Goal: Transaction & Acquisition: Purchase product/service

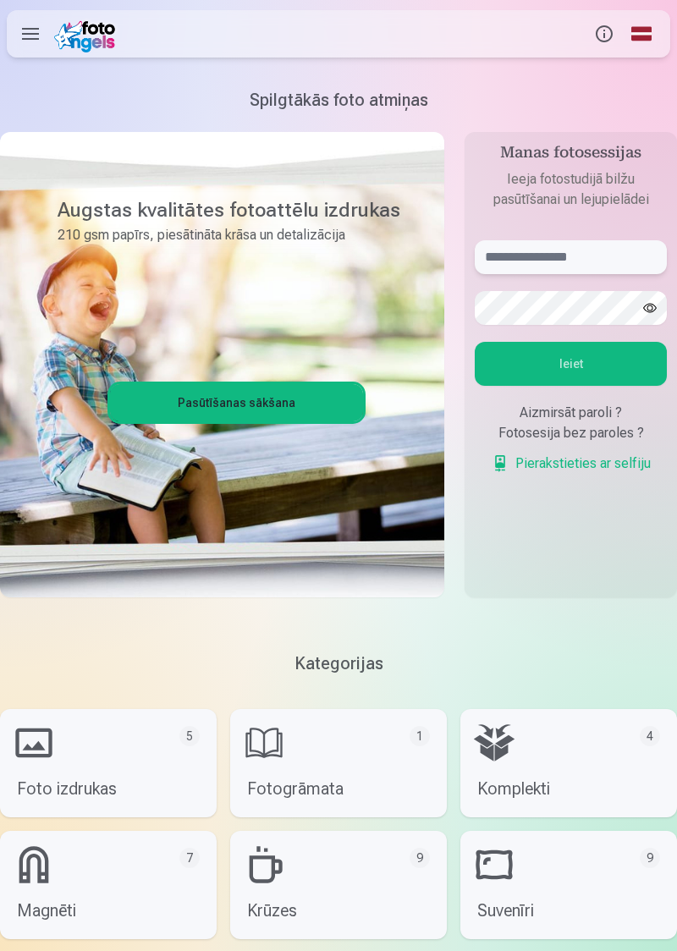
click at [581, 266] on input "text" at bounding box center [571, 257] width 192 height 34
type input "**********"
click at [617, 369] on button "Ieiet" at bounding box center [571, 364] width 192 height 44
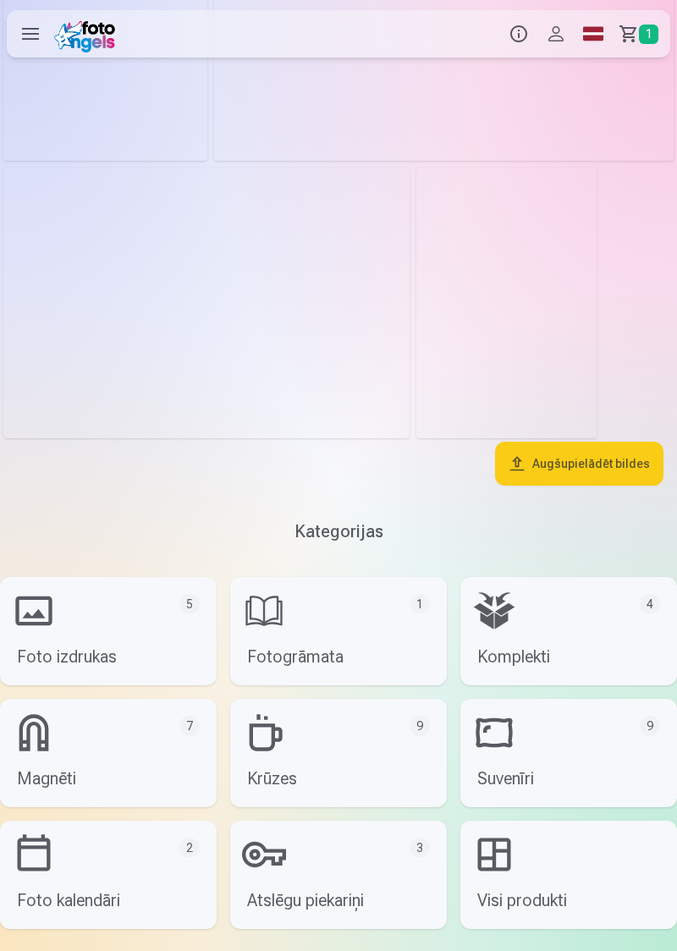
scroll to position [3454, 0]
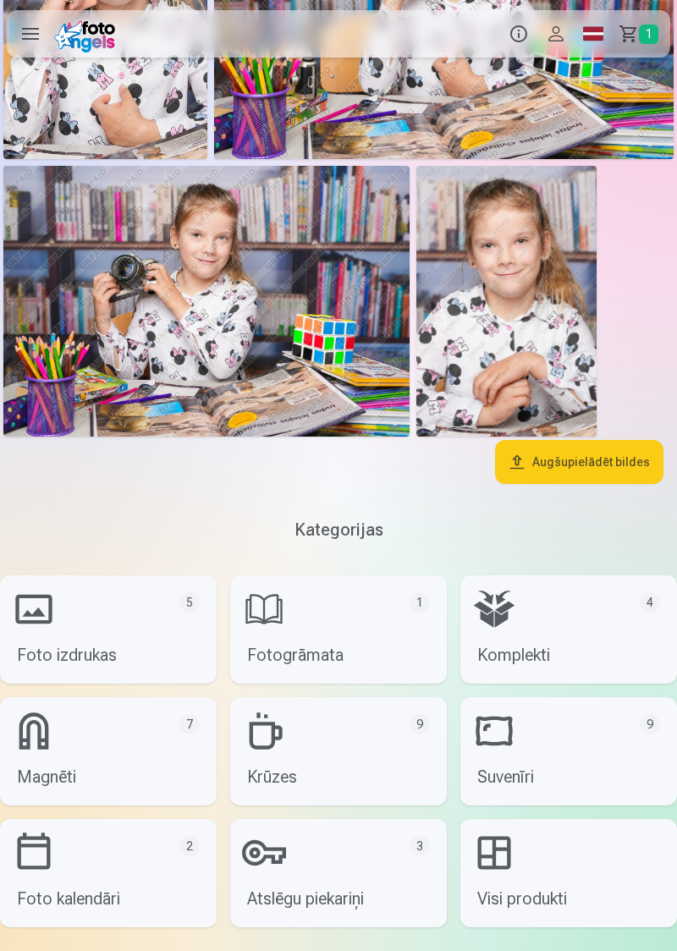
click at [315, 888] on link "Atslēgu piekariņi 3" at bounding box center [338, 873] width 217 height 108
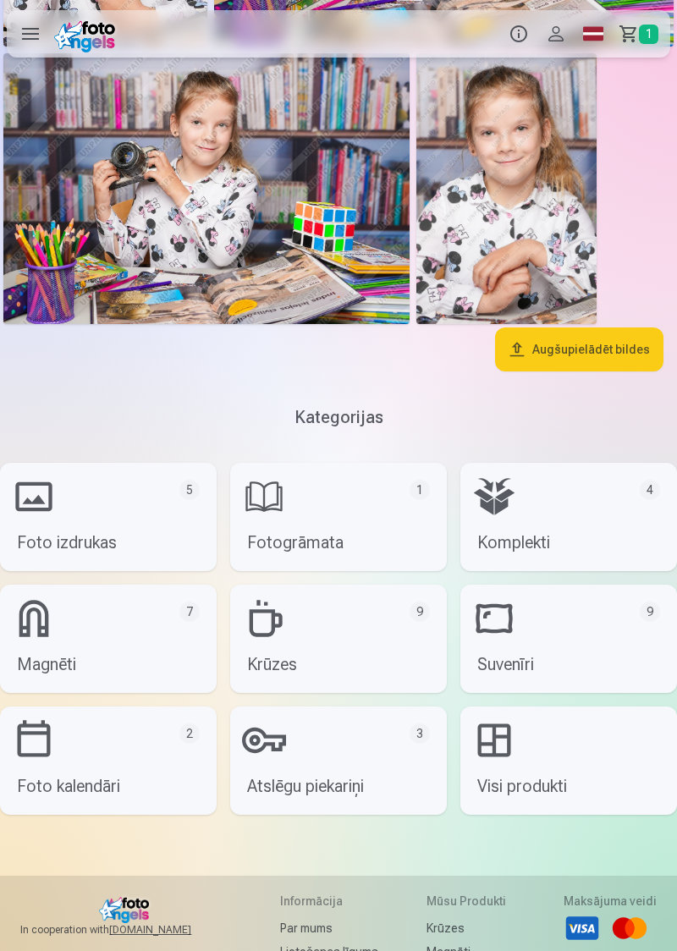
scroll to position [3585, 0]
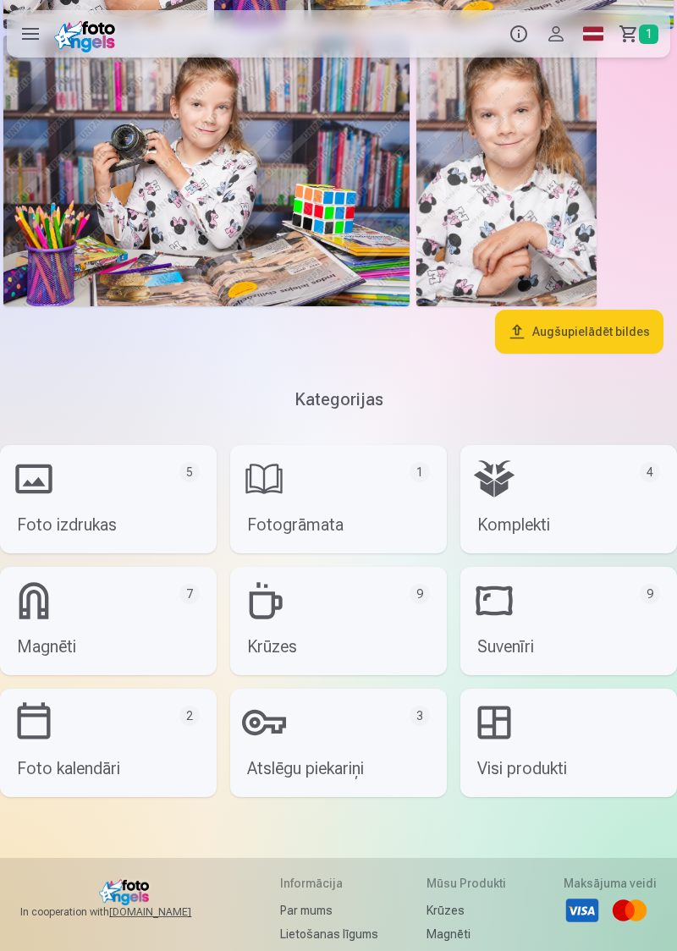
click at [153, 502] on link "Foto izdrukas 5" at bounding box center [108, 499] width 217 height 108
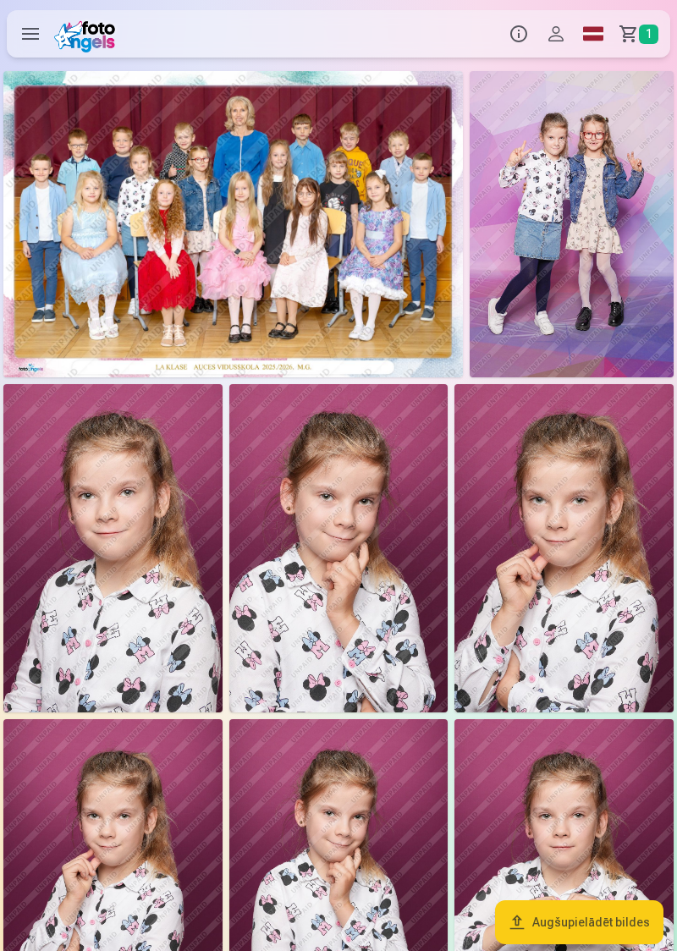
click at [369, 293] on img at bounding box center [232, 224] width 459 height 306
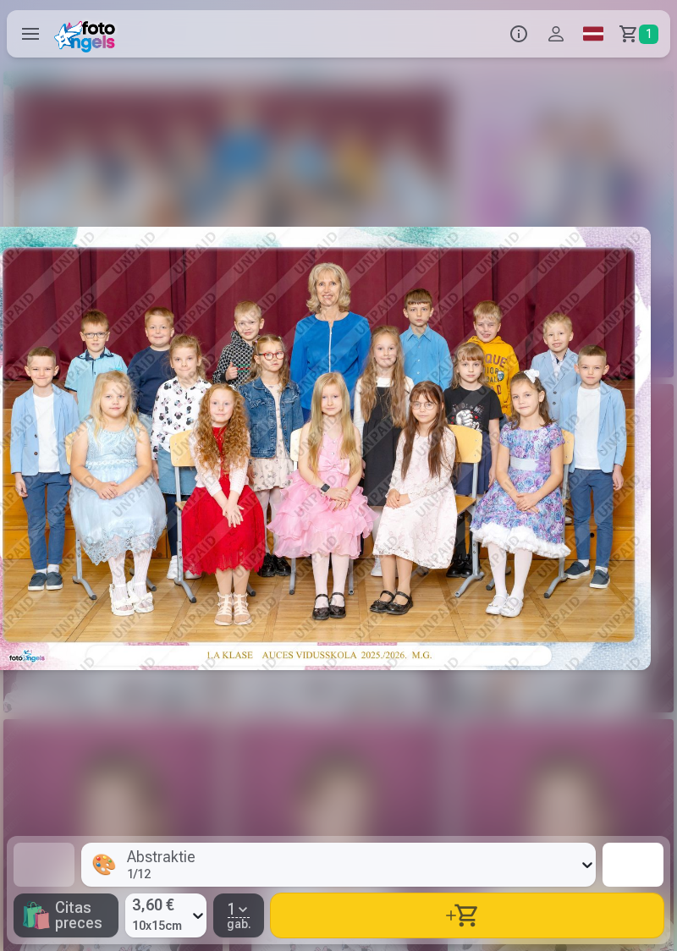
scroll to position [0, 3]
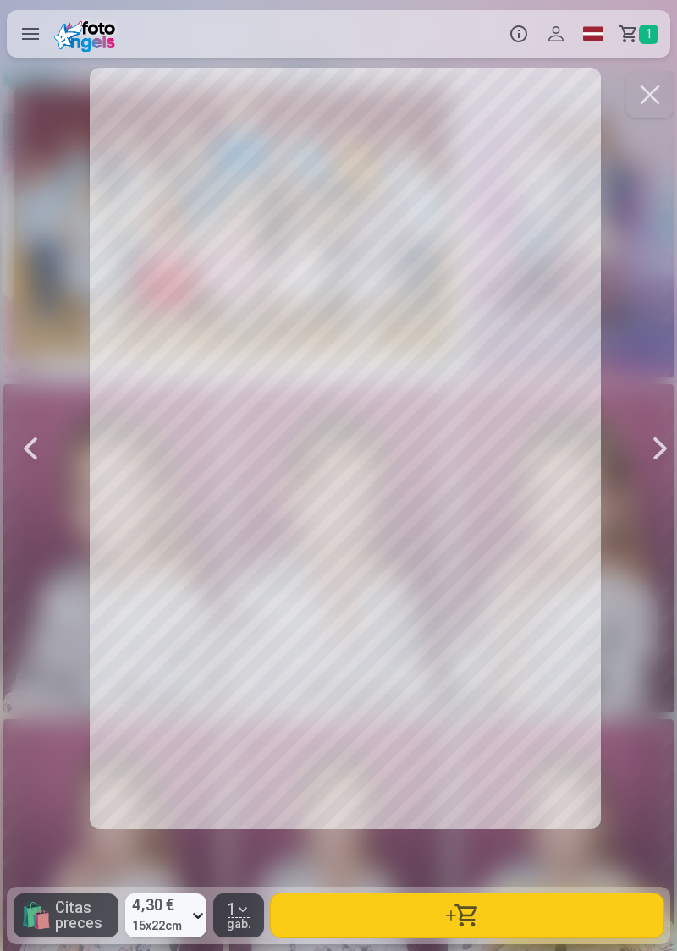
scroll to position [0, 677]
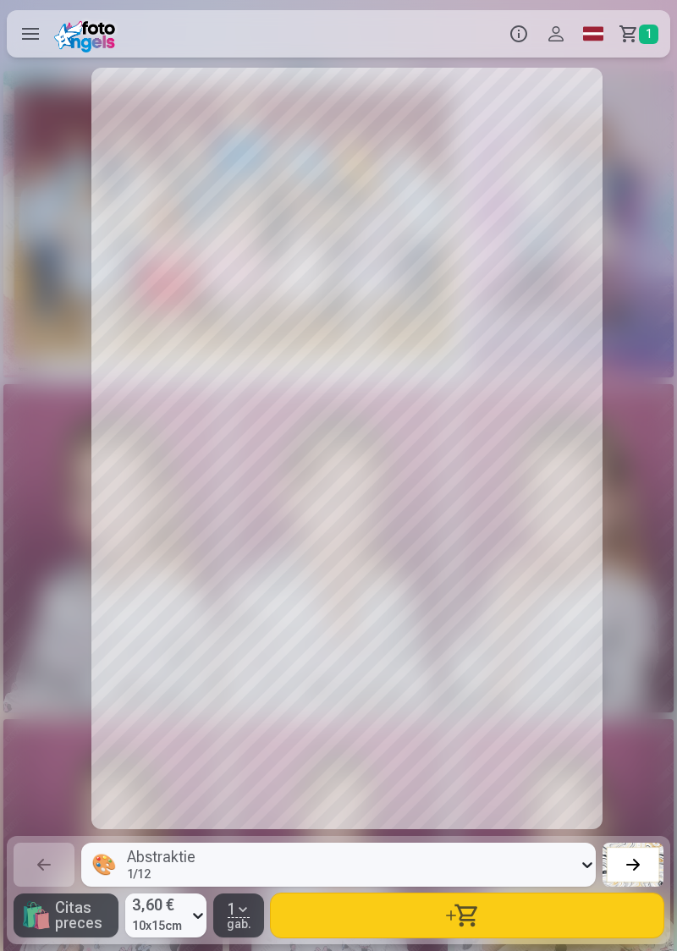
scroll to position [0, 1353]
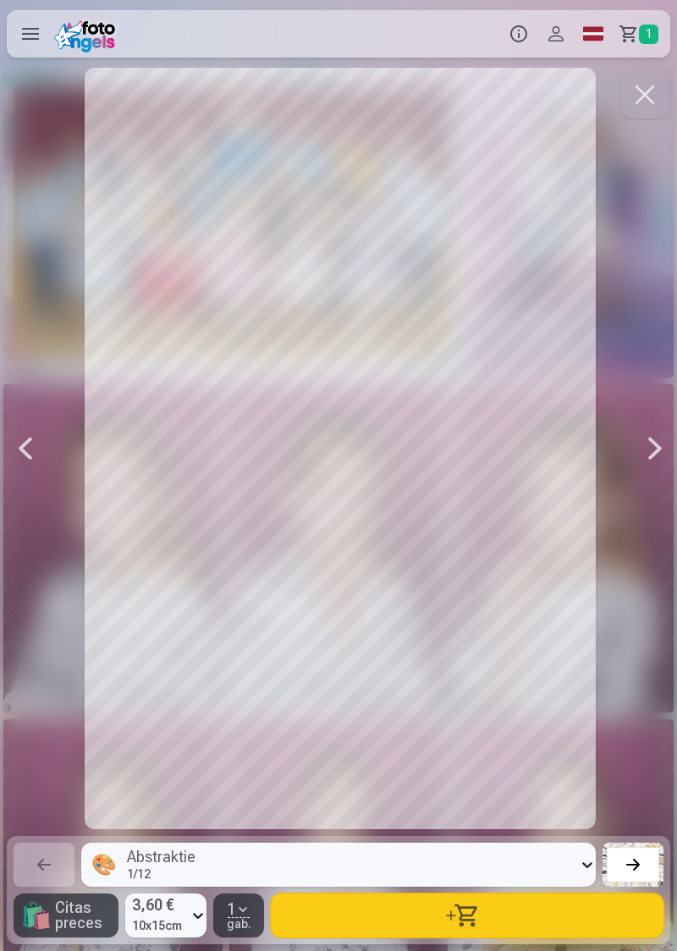
scroll to position [0, 6090]
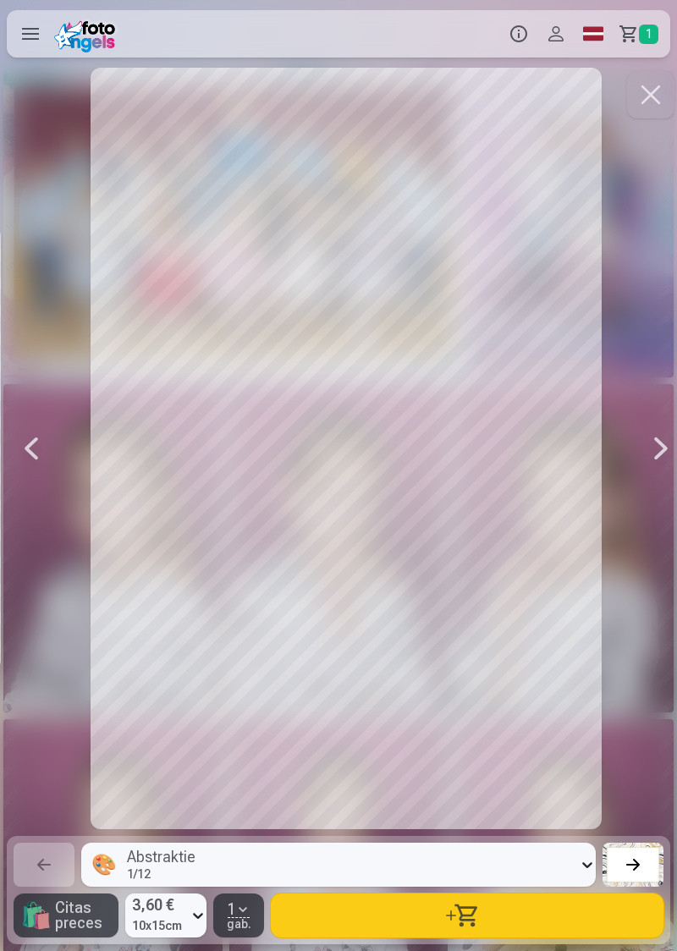
scroll to position [0, 13533]
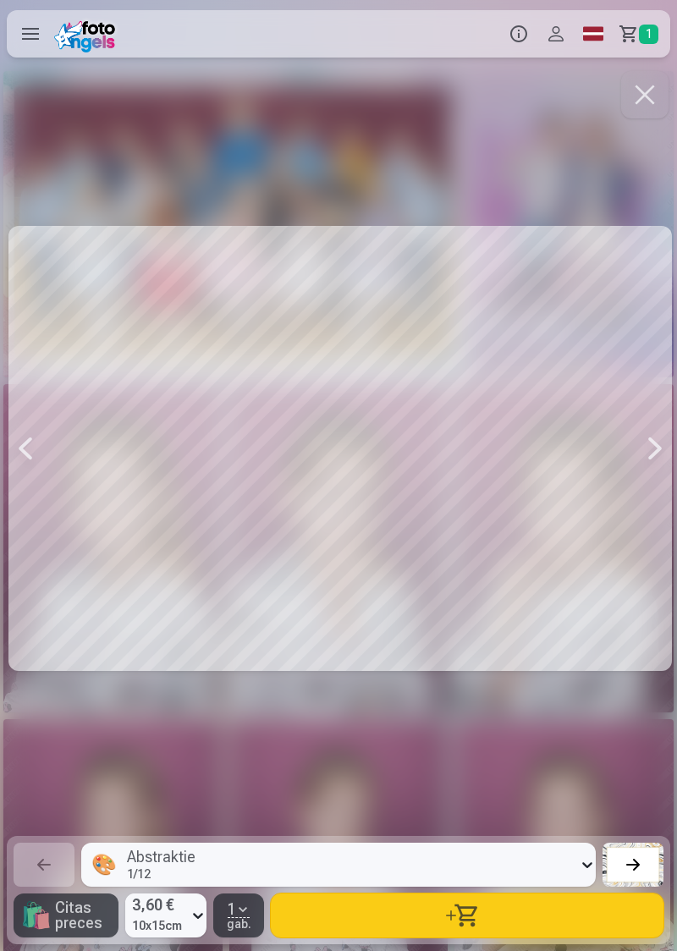
scroll to position [0, 14887]
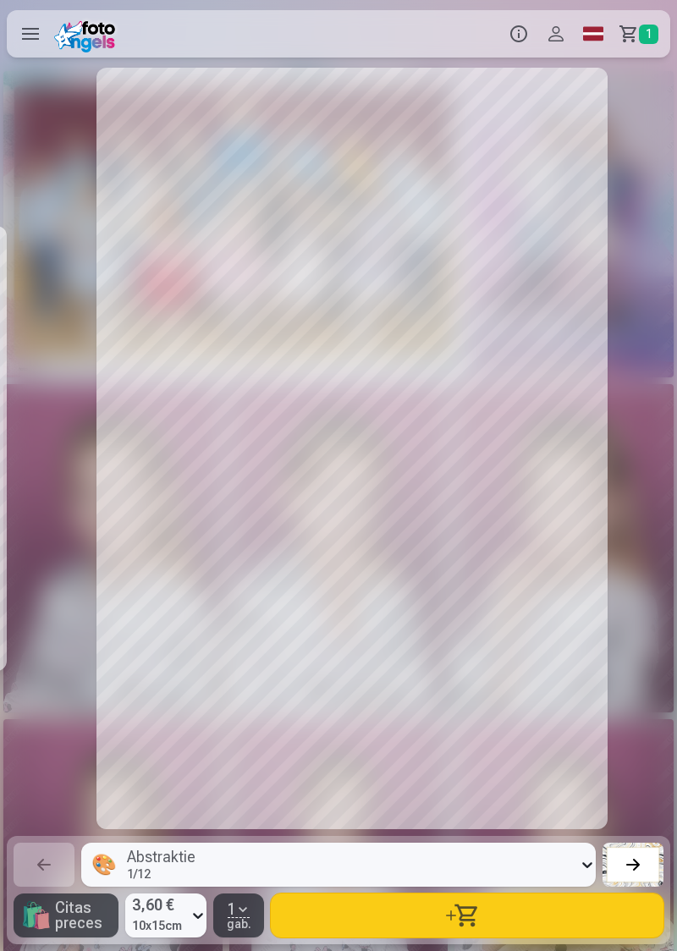
scroll to position [0, 16240]
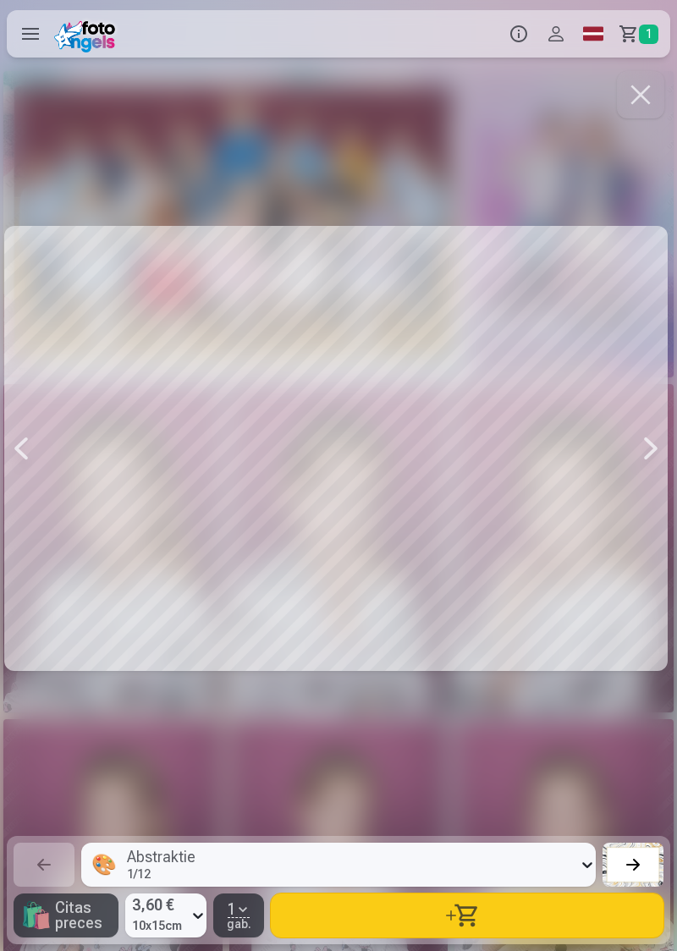
scroll to position [0, 15563]
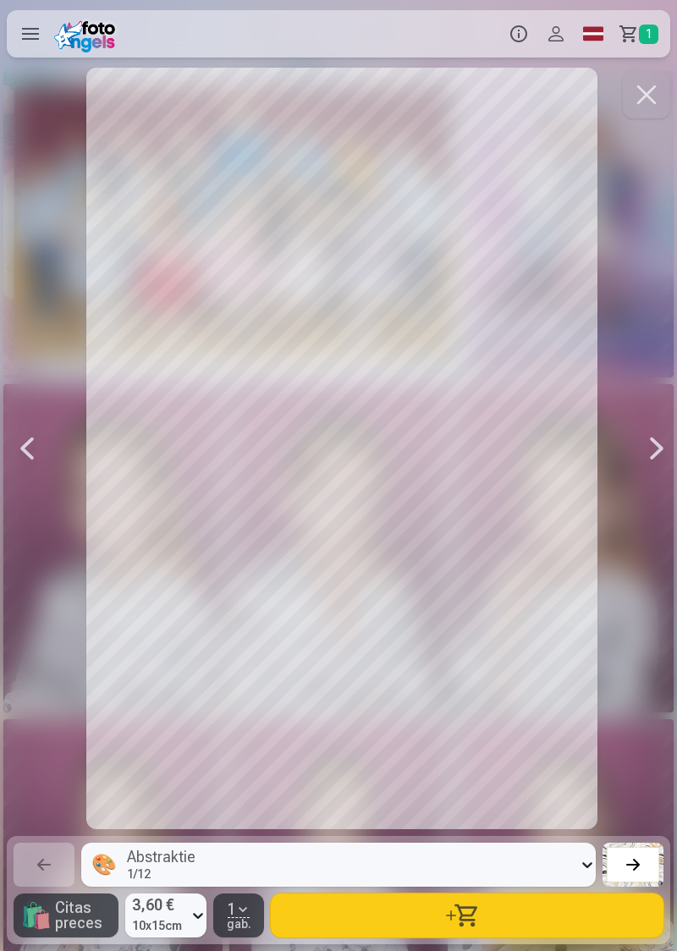
scroll to position [0, 13533]
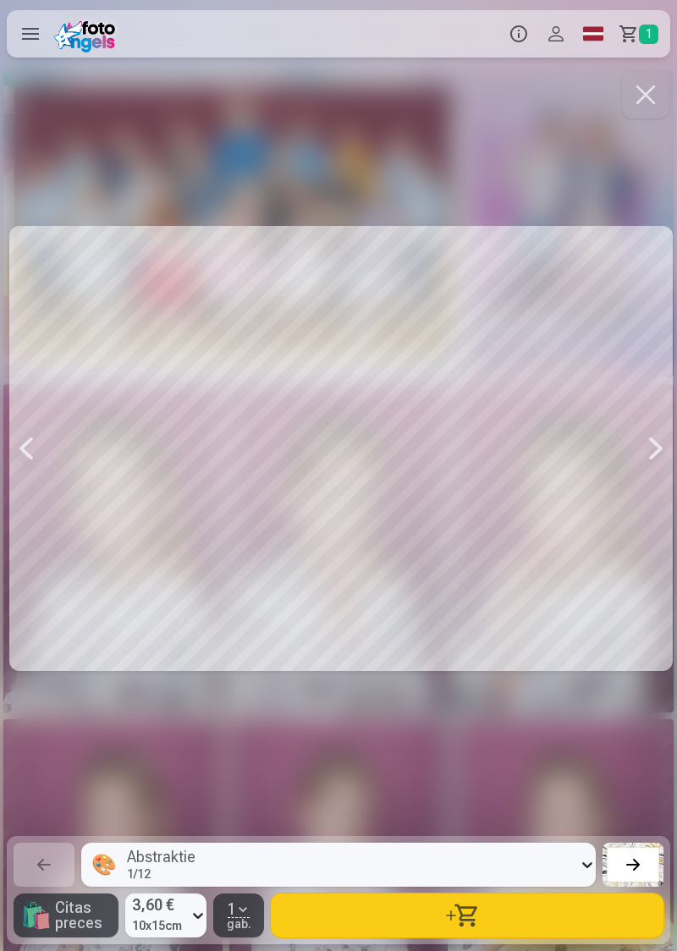
scroll to position [0, 15563]
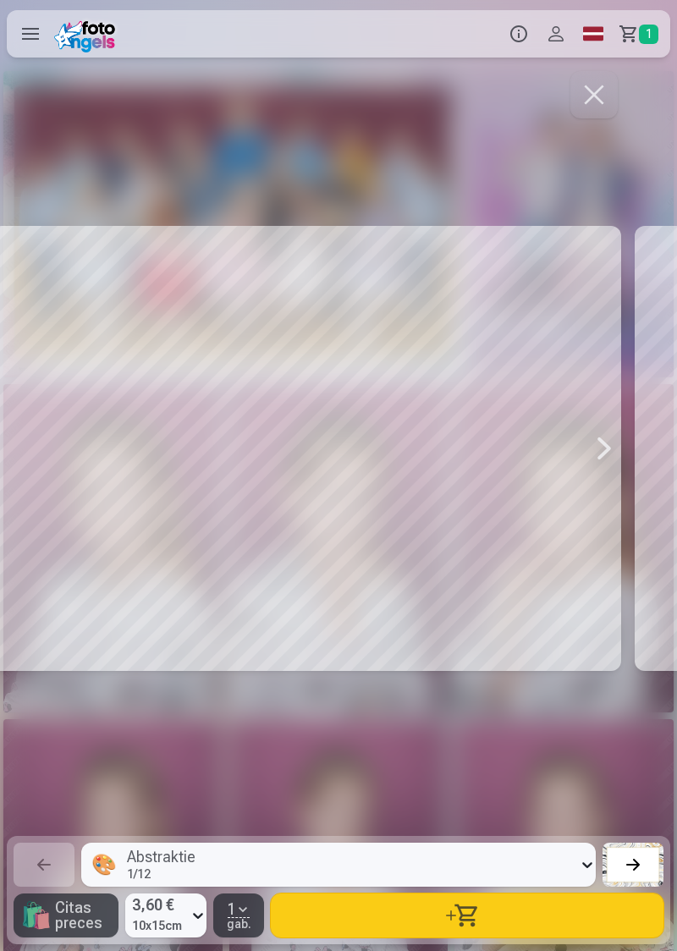
scroll to position [0, 14887]
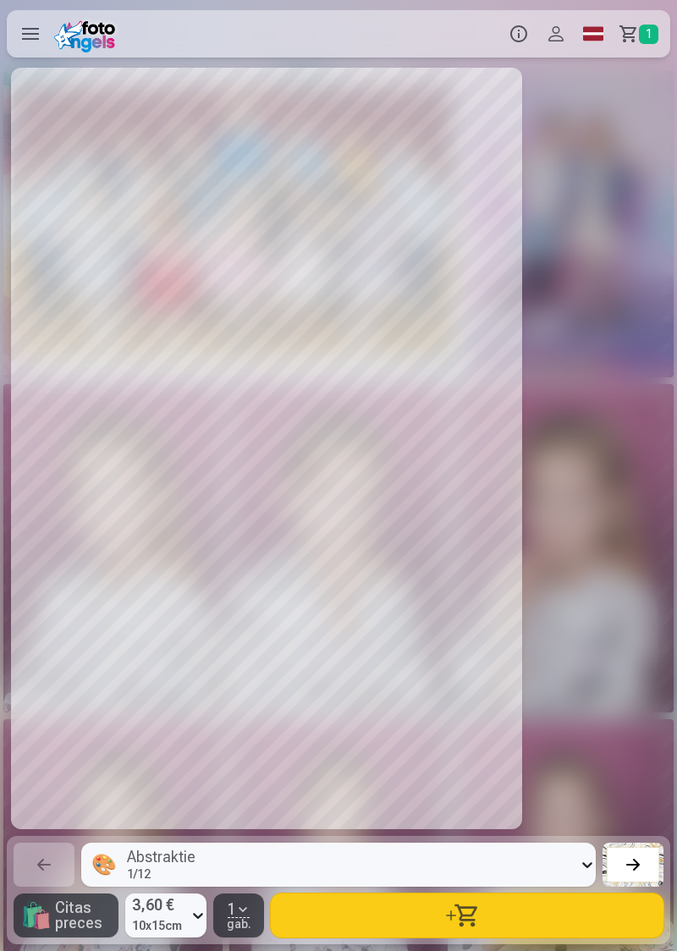
scroll to position [0, 13533]
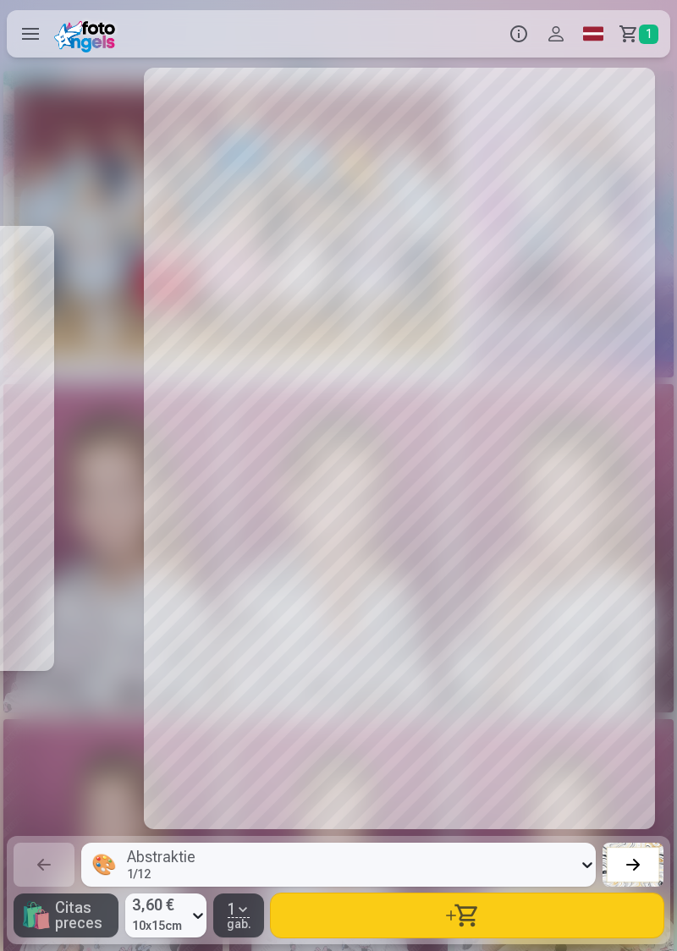
scroll to position [0, 13533]
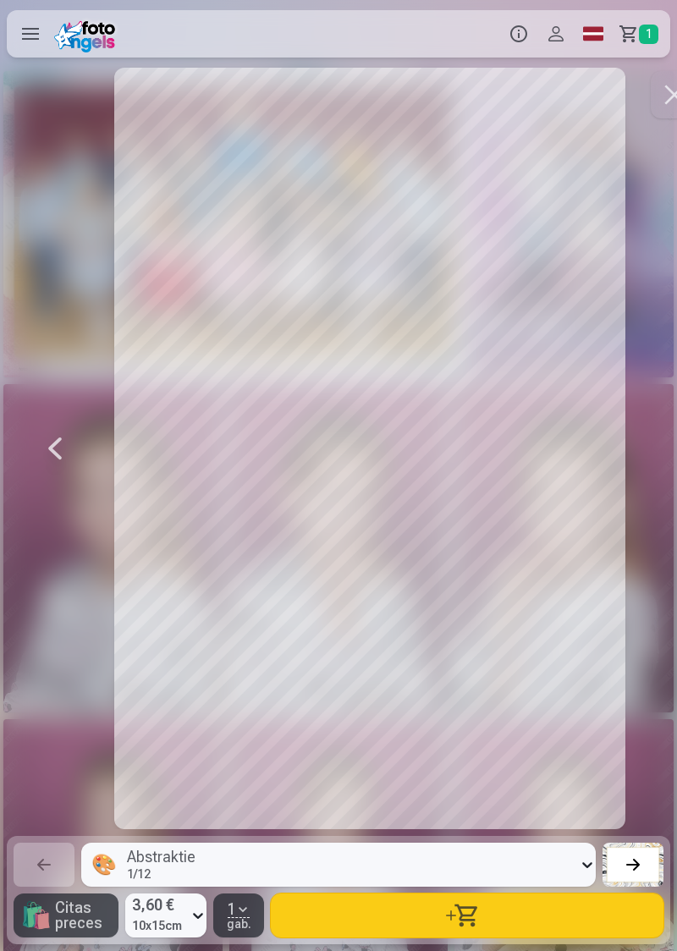
scroll to position [0, 14210]
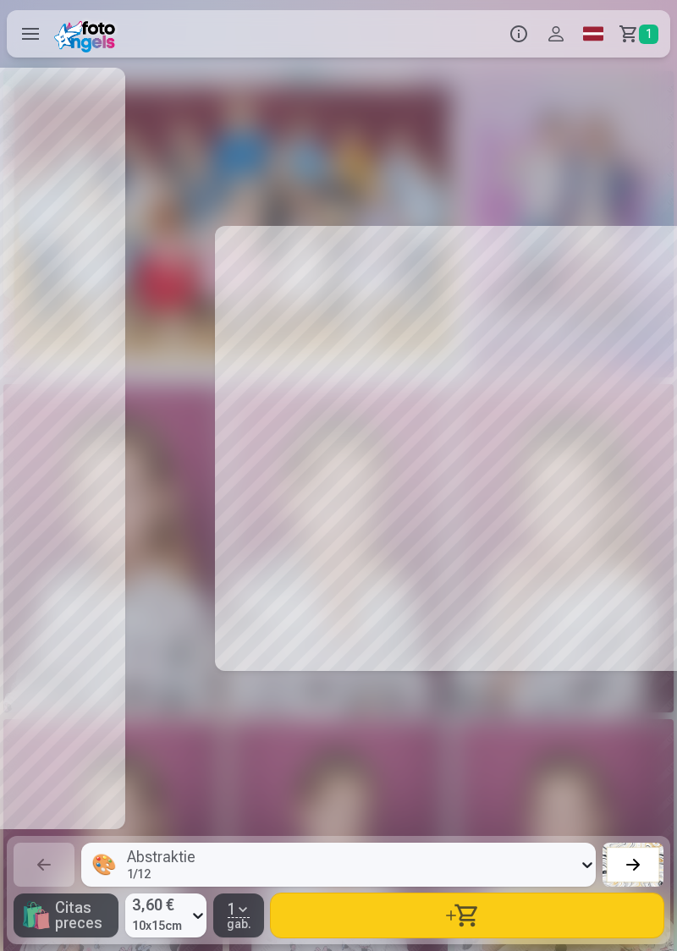
scroll to position [0, 14887]
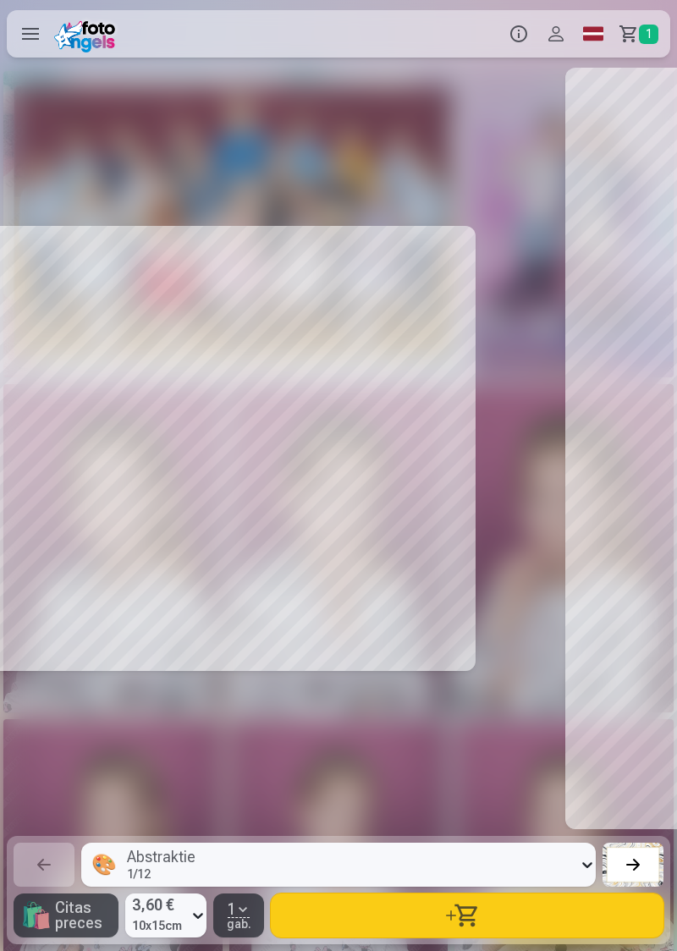
scroll to position [0, 15563]
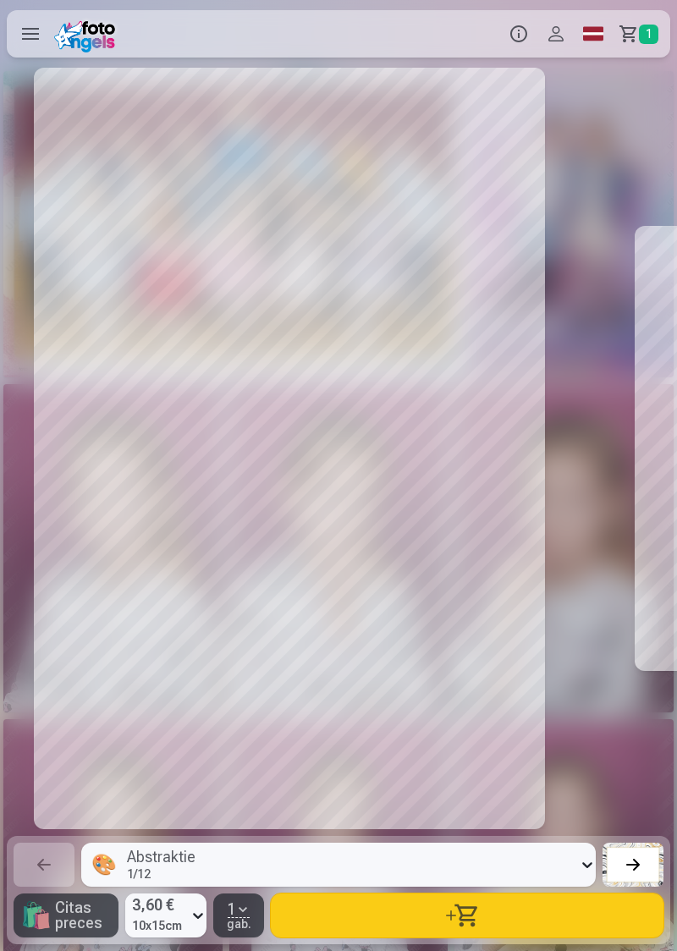
scroll to position [0, 12180]
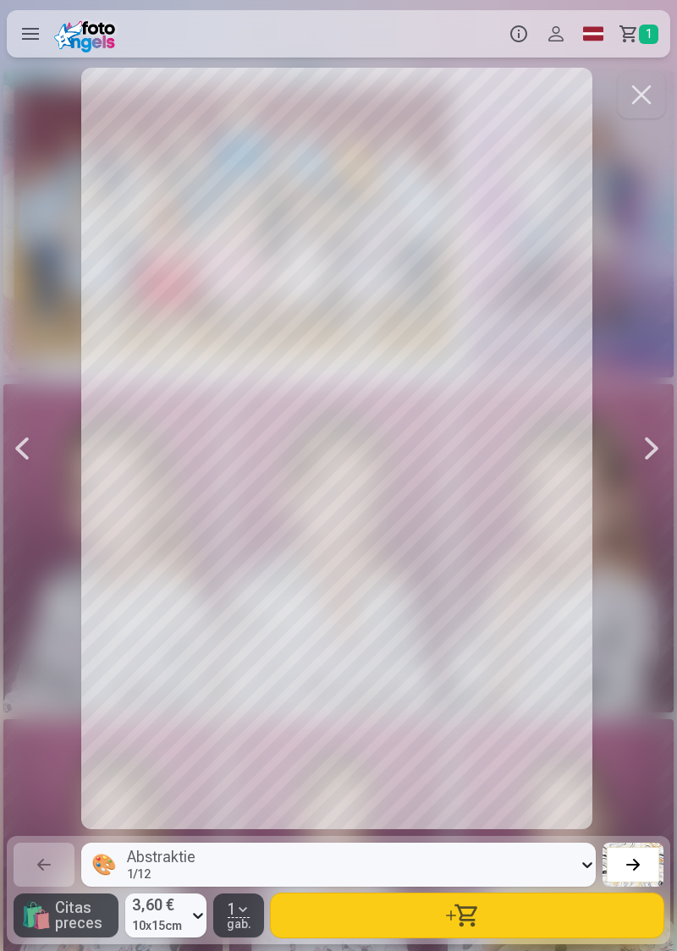
scroll to position [0, 10150]
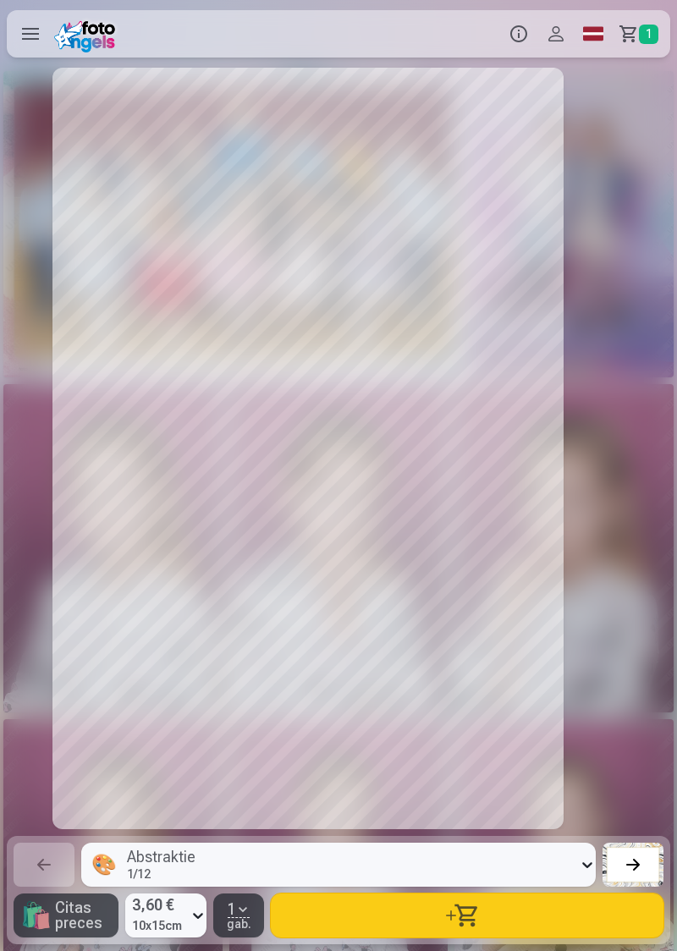
scroll to position [0, 9473]
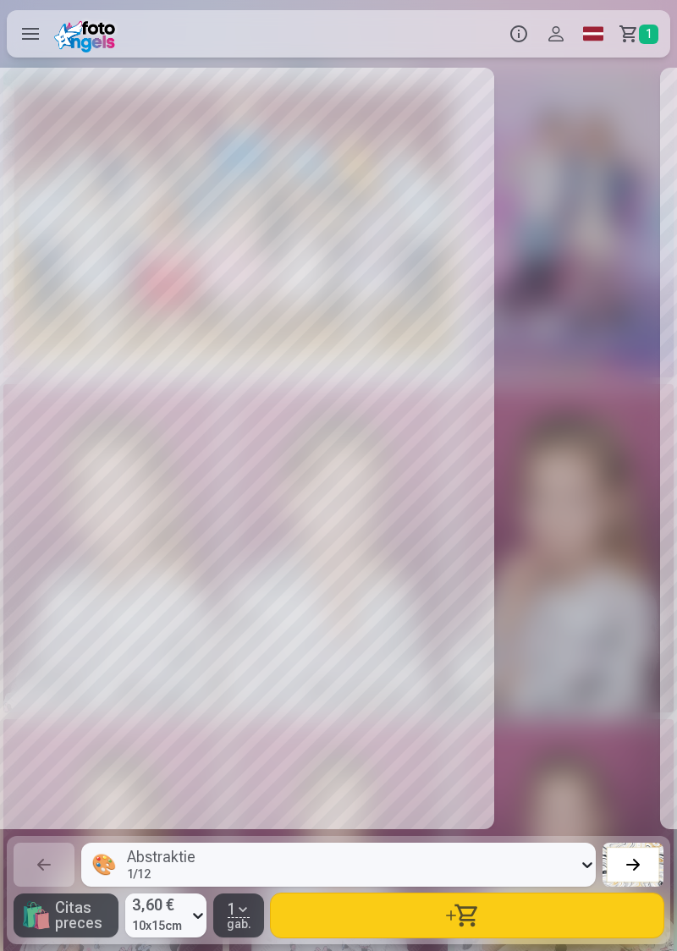
scroll to position [0, 6090]
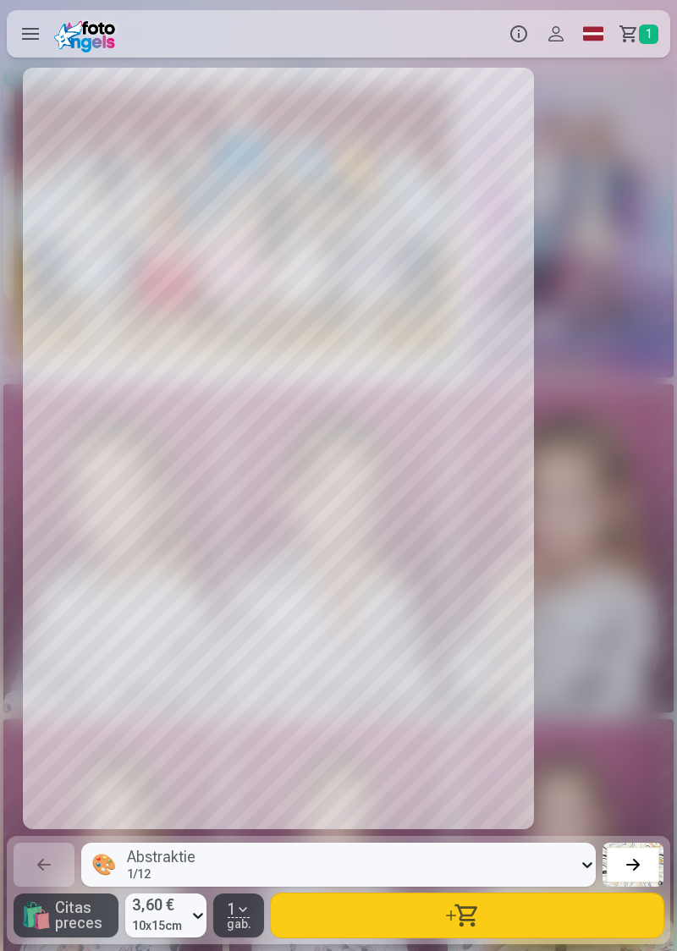
scroll to position [0, 5413]
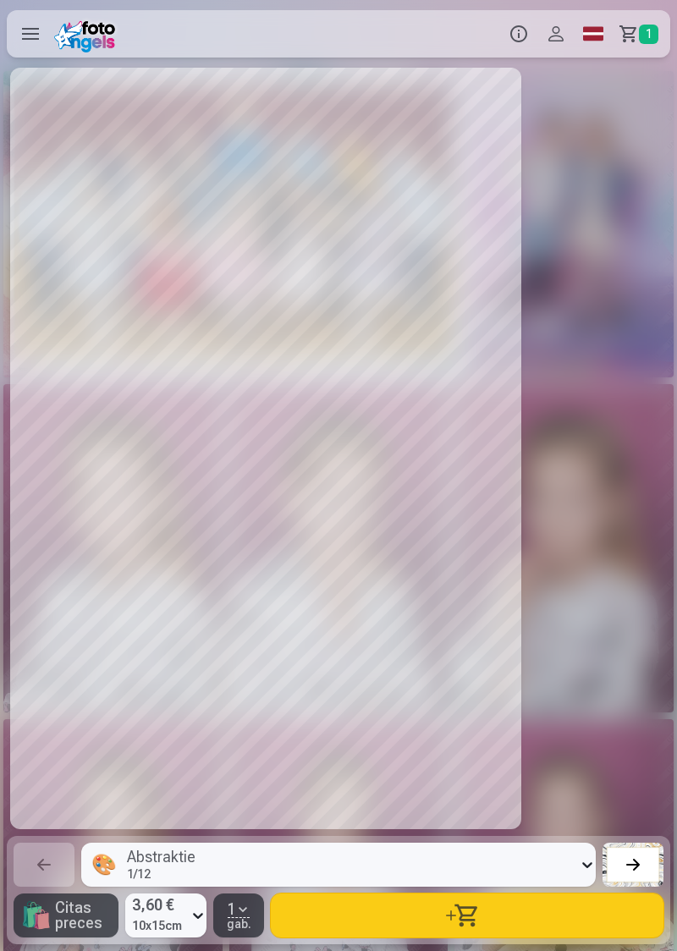
scroll to position [0, 1353]
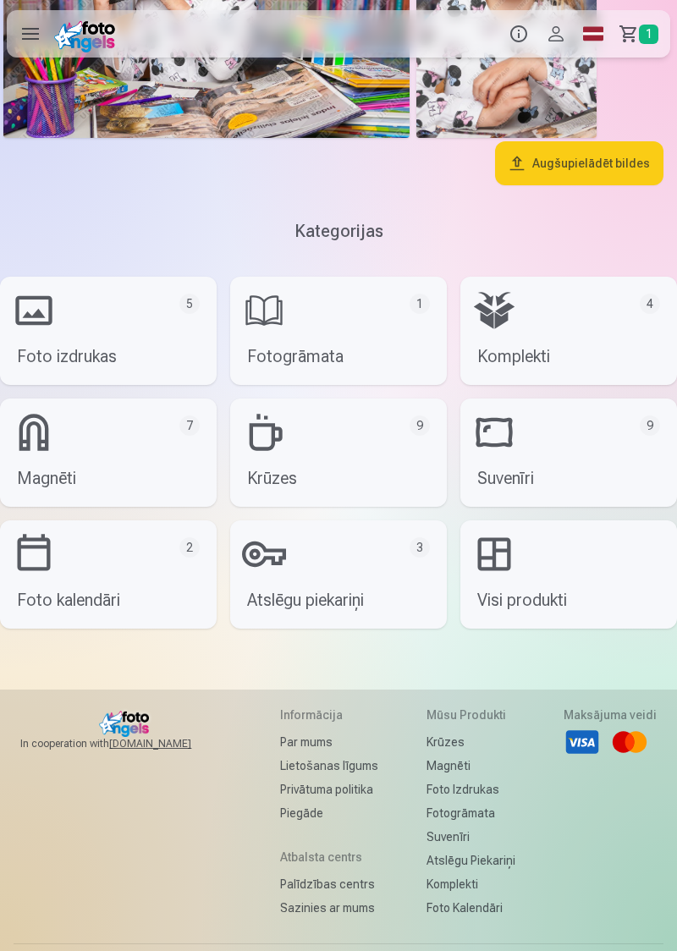
scroll to position [3757, 0]
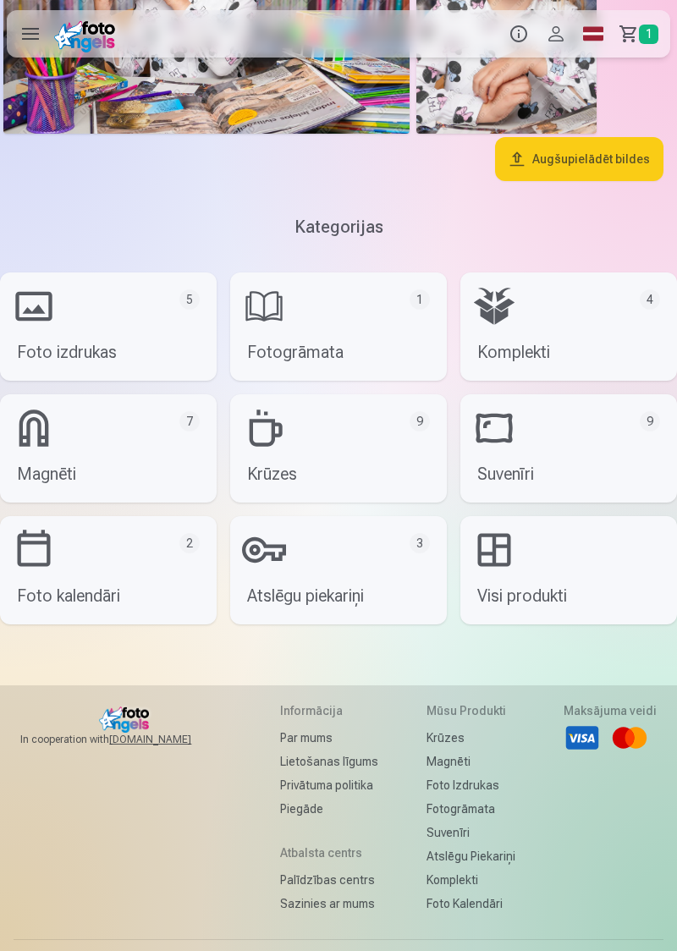
click at [631, 312] on link "Komplekti 4" at bounding box center [568, 326] width 217 height 108
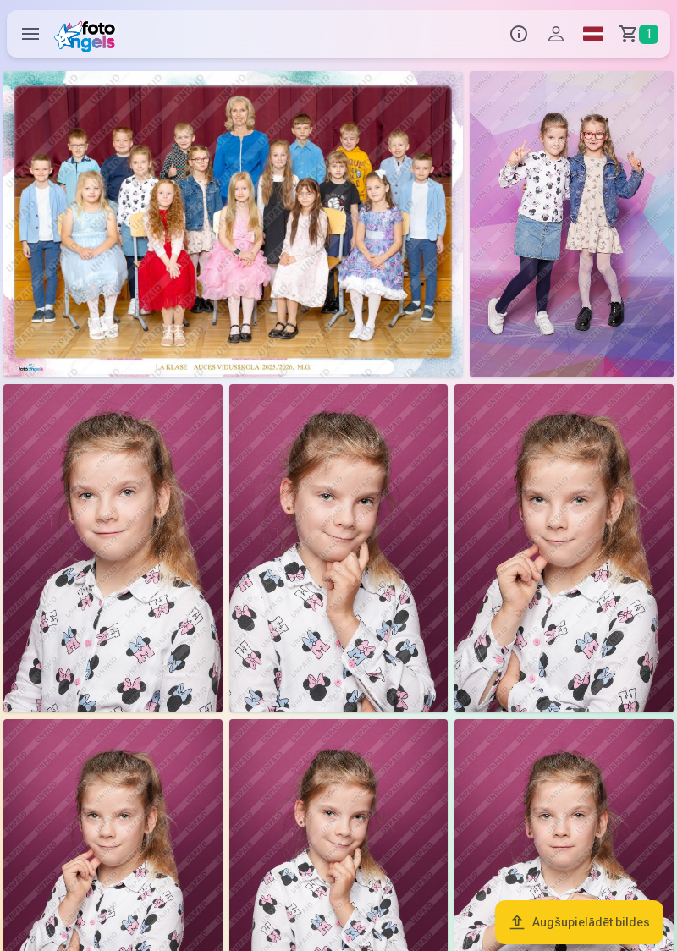
click at [649, 36] on span "1" at bounding box center [648, 34] width 19 height 19
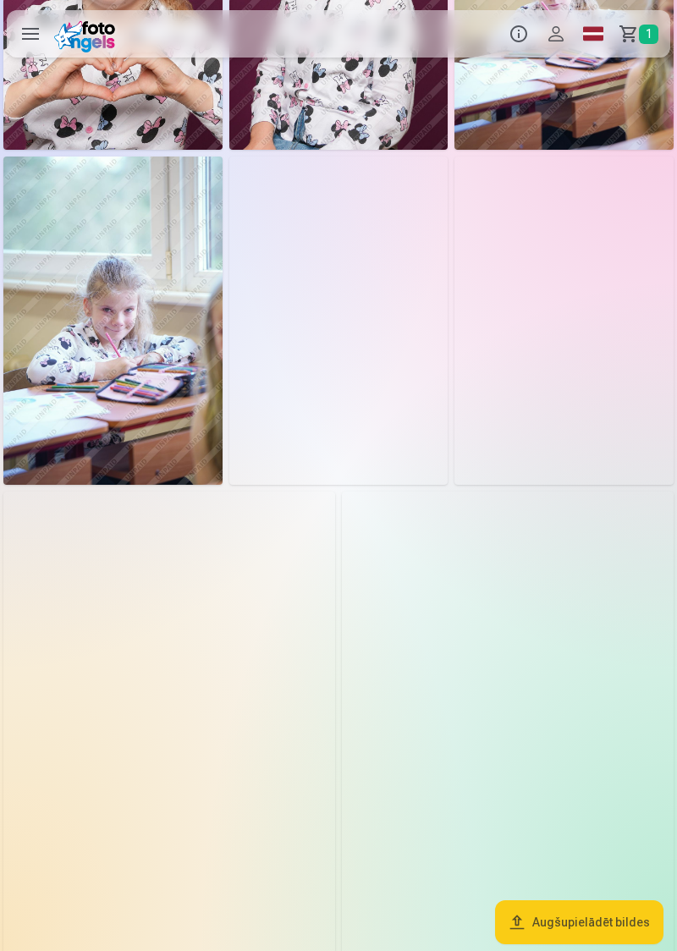
scroll to position [1236, 0]
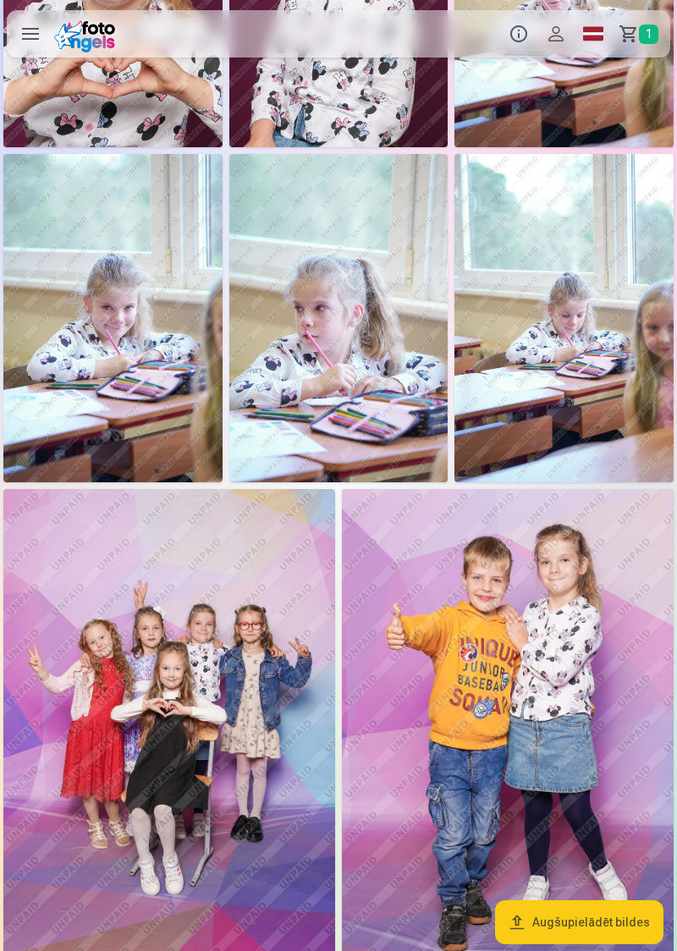
click at [240, 736] on img at bounding box center [169, 737] width 332 height 497
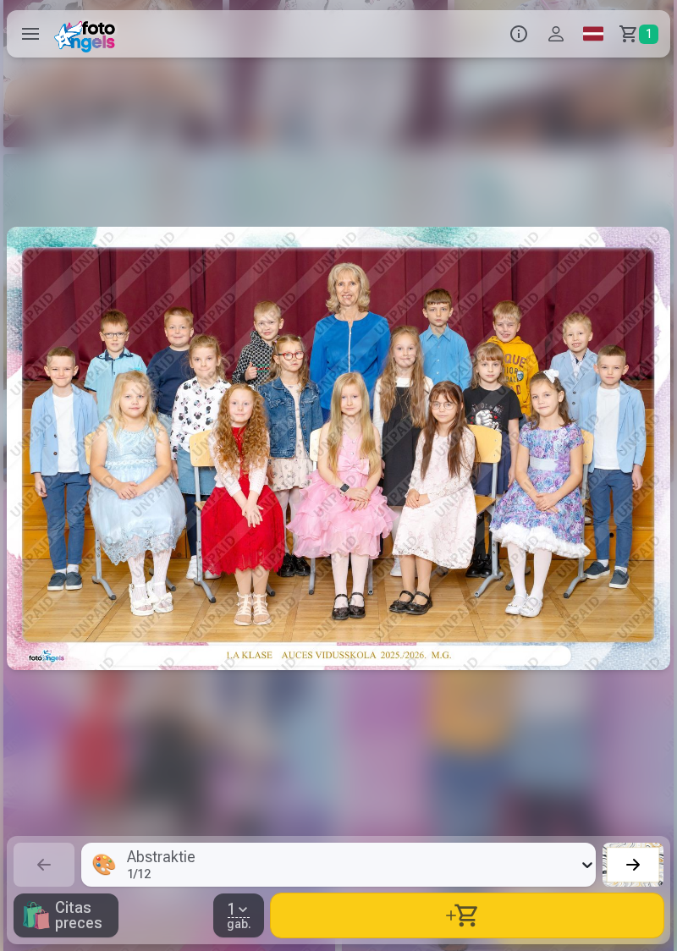
scroll to position [0, 9473]
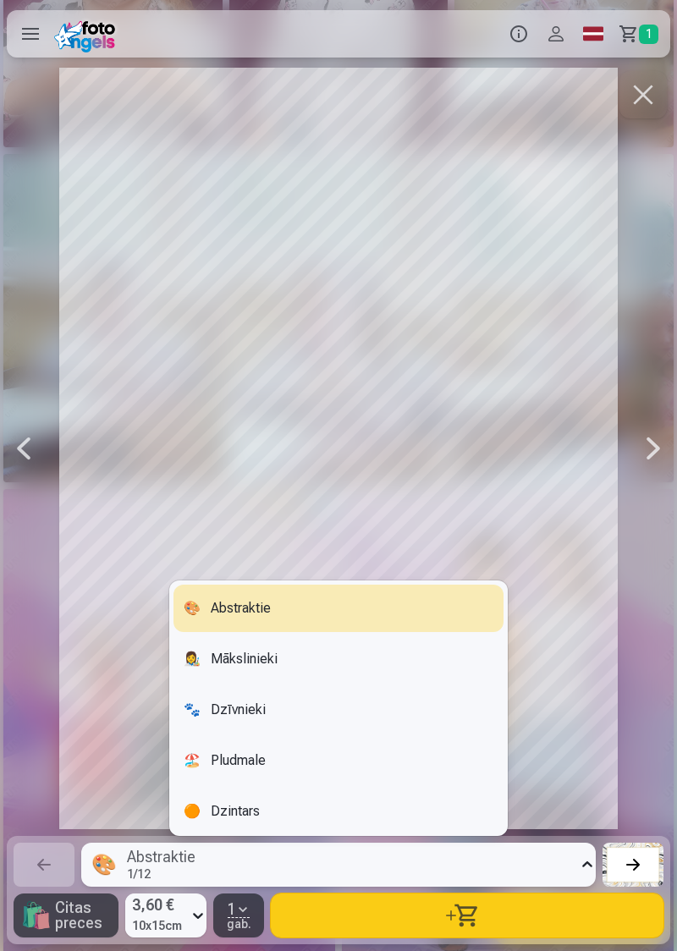
click at [293, 683] on div "👩‍🎨 Mākslinieki" at bounding box center [338, 658] width 330 height 47
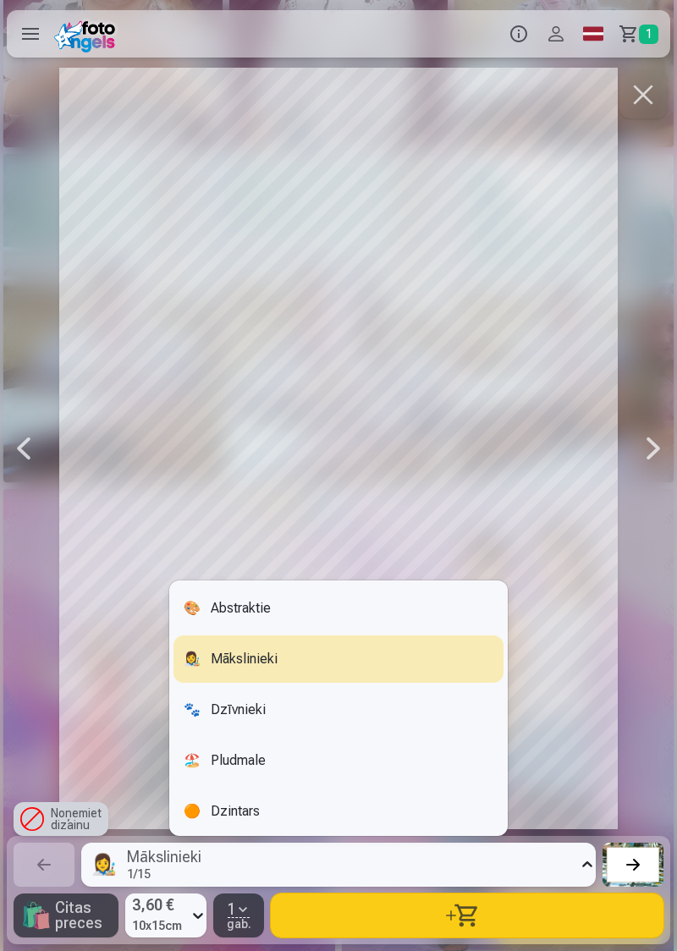
click at [286, 784] on div "🏖️ Pludmale" at bounding box center [338, 760] width 330 height 47
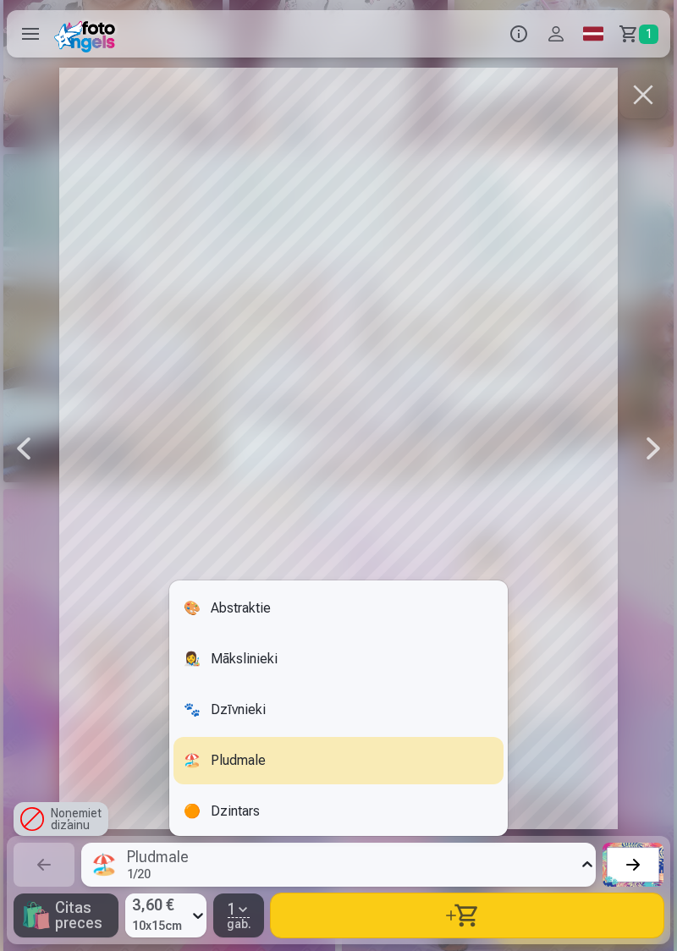
click at [395, 835] on div "🟠 Dzintars" at bounding box center [338, 810] width 330 height 47
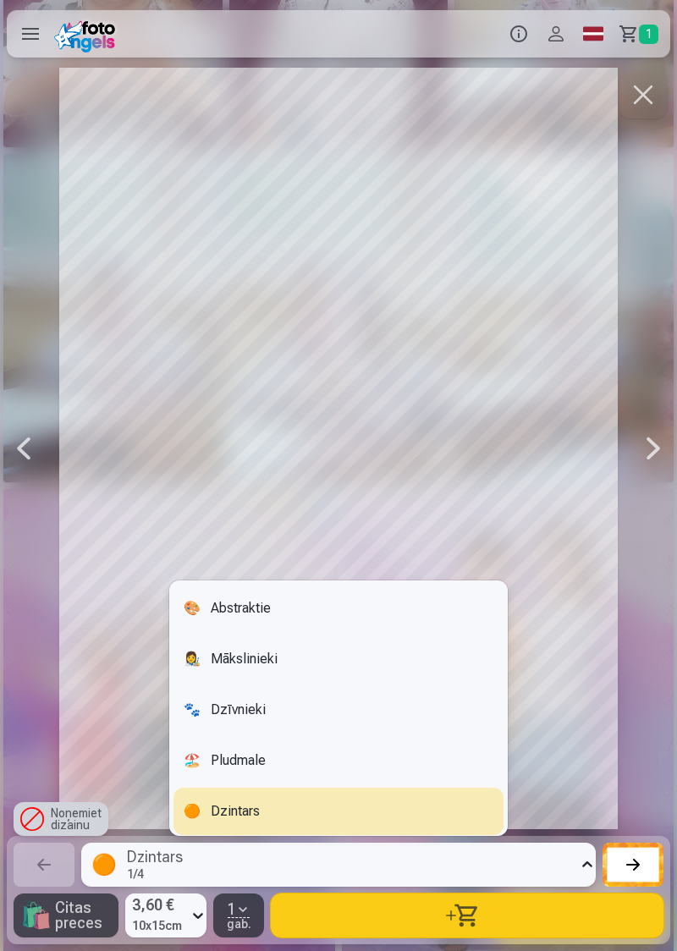
scroll to position [15, 0]
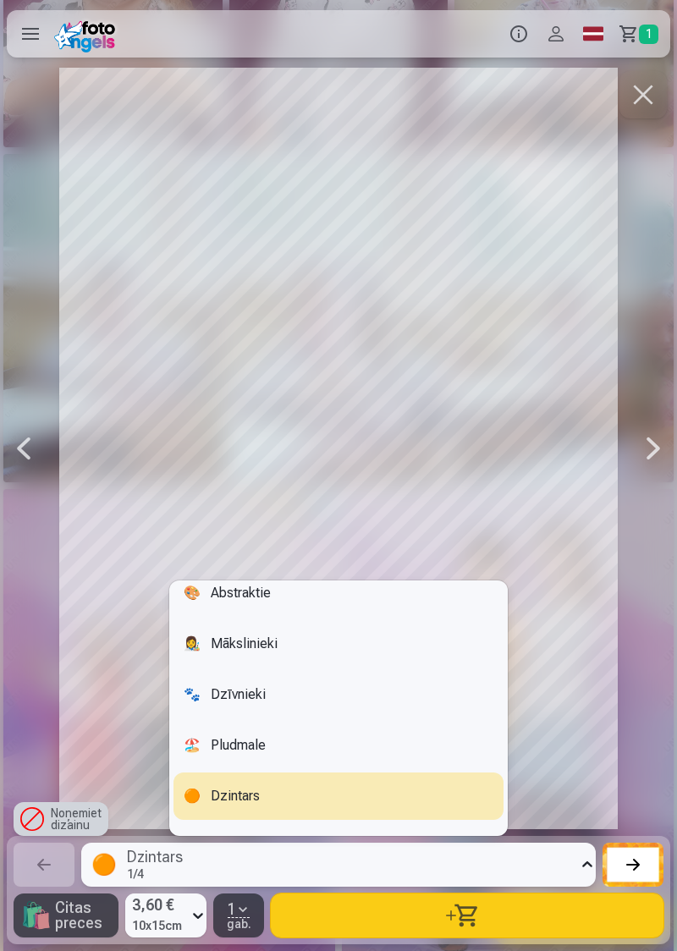
click at [414, 617] on div "🎨 Abstraktie" at bounding box center [338, 592] width 330 height 47
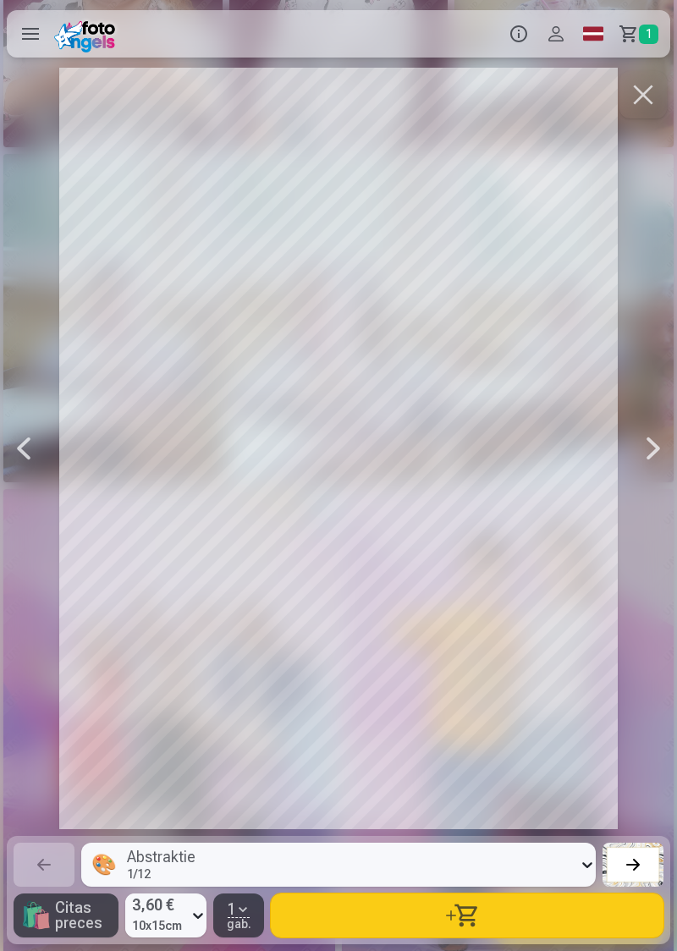
click at [507, 937] on button "button" at bounding box center [467, 915] width 392 height 44
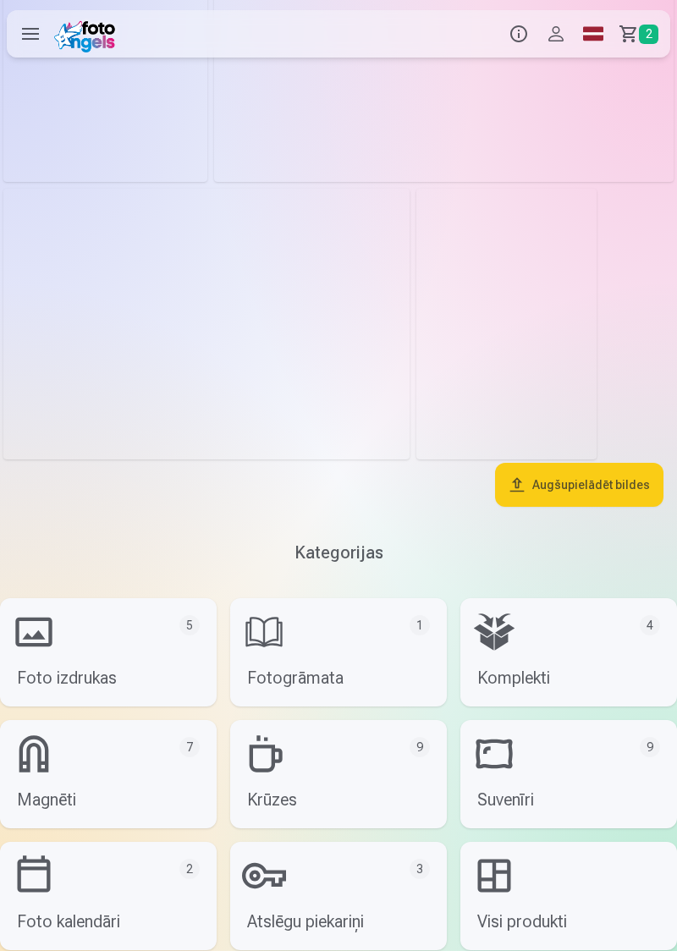
scroll to position [3434, 0]
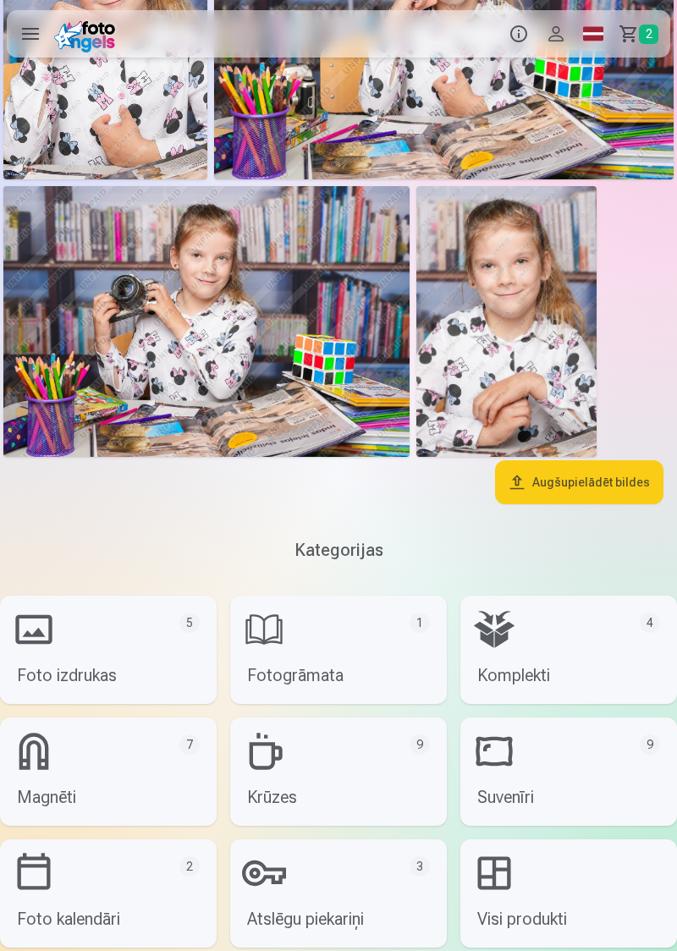
click at [178, 650] on link "Foto izdrukas 5" at bounding box center [108, 649] width 217 height 108
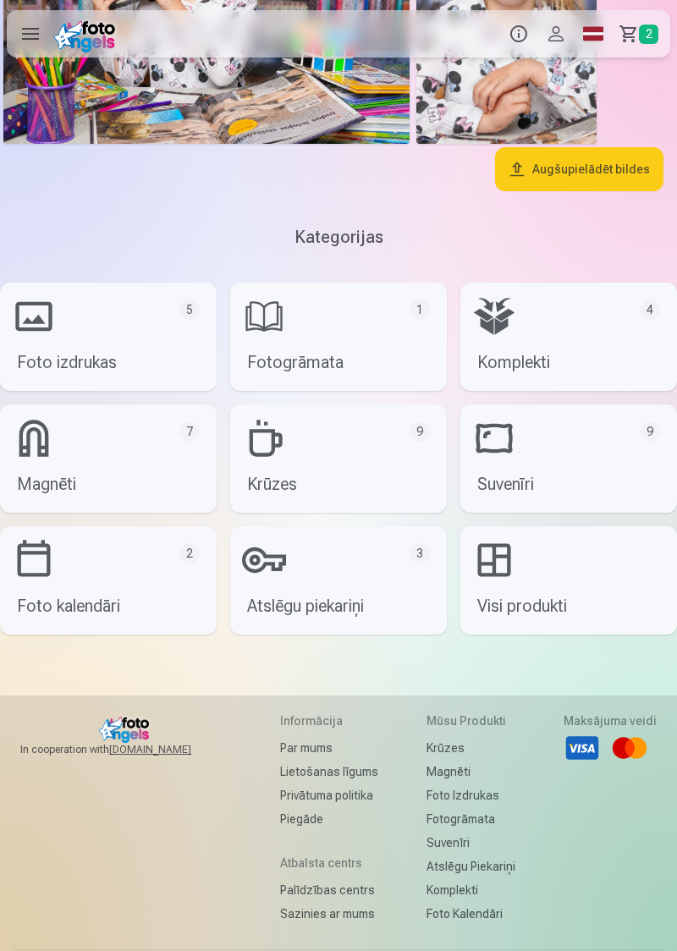
scroll to position [3746, 0]
click at [581, 453] on link "Suvenīri 9" at bounding box center [568, 459] width 217 height 108
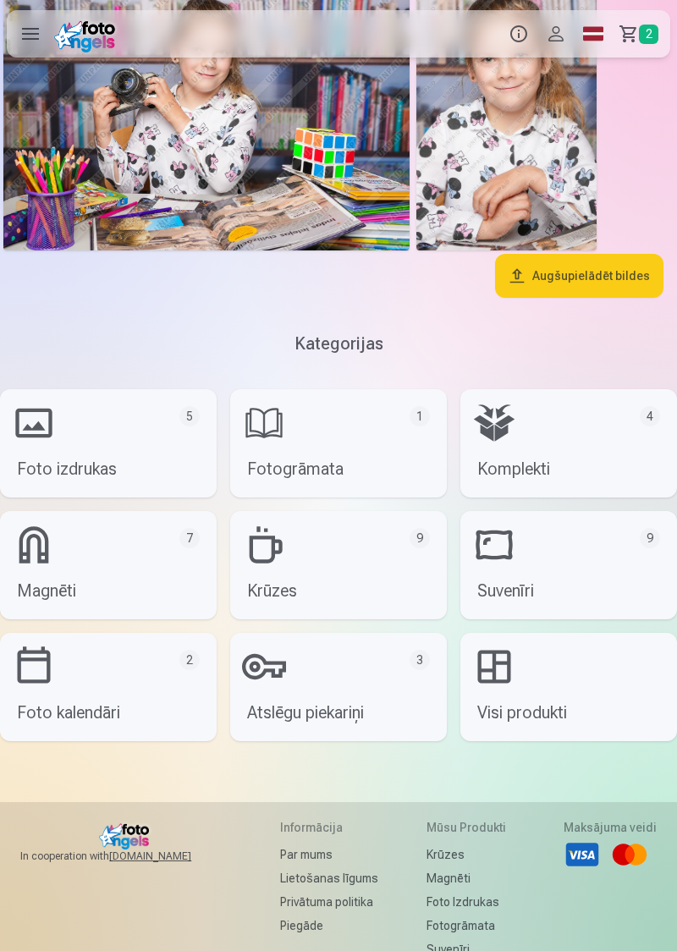
scroll to position [3753, 0]
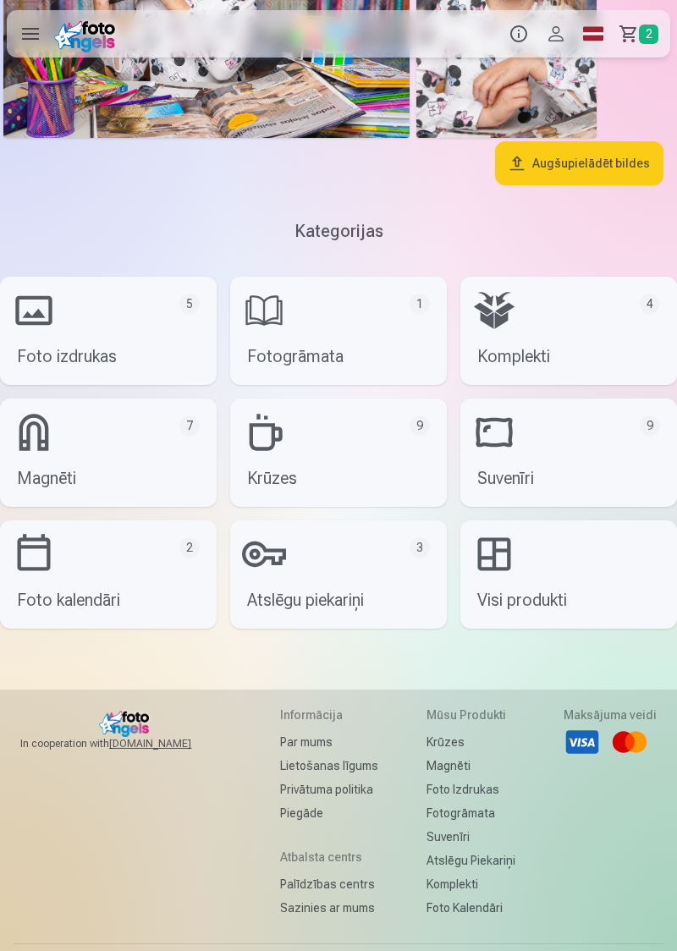
click at [562, 590] on link "Visi produkti" at bounding box center [568, 574] width 217 height 108
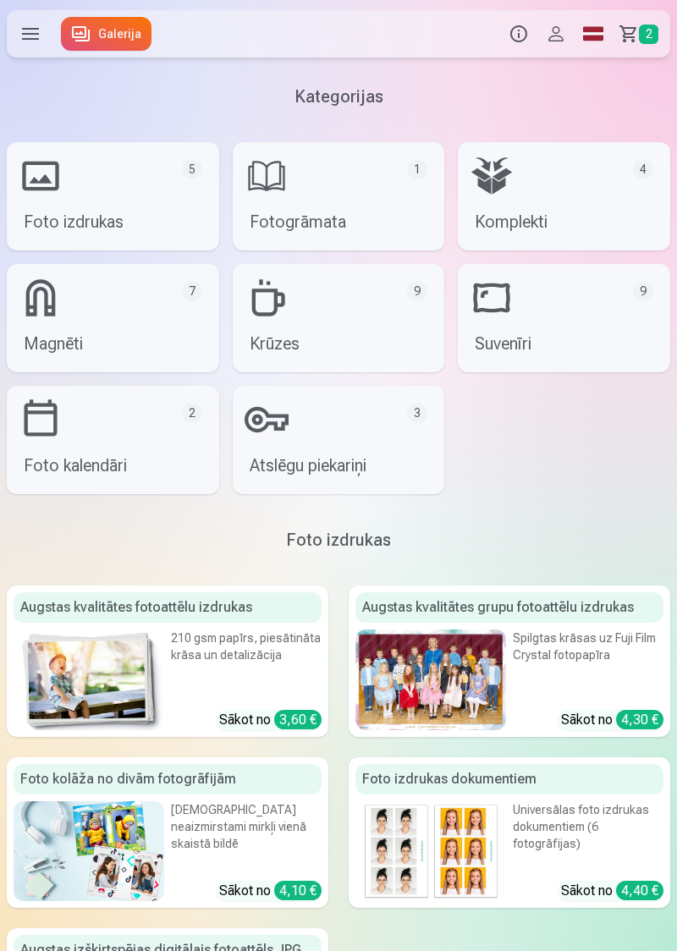
click at [354, 446] on link "Atslēgu piekariņi 3" at bounding box center [339, 440] width 212 height 108
click at [389, 310] on link "Krūzes 9" at bounding box center [339, 318] width 212 height 108
click at [176, 316] on link "Magnēti 7" at bounding box center [113, 318] width 212 height 108
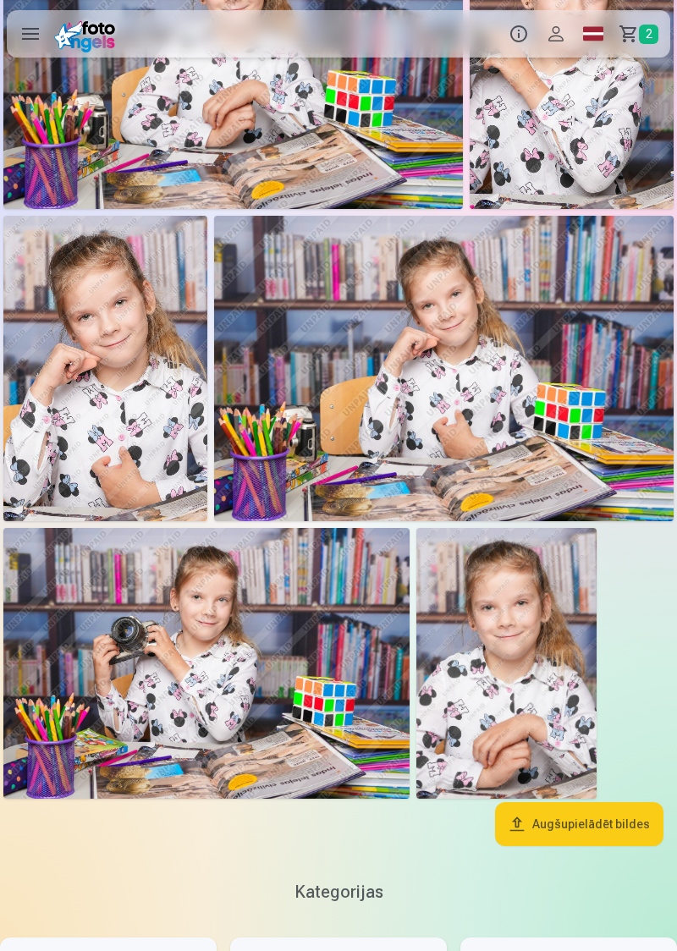
scroll to position [3094, 0]
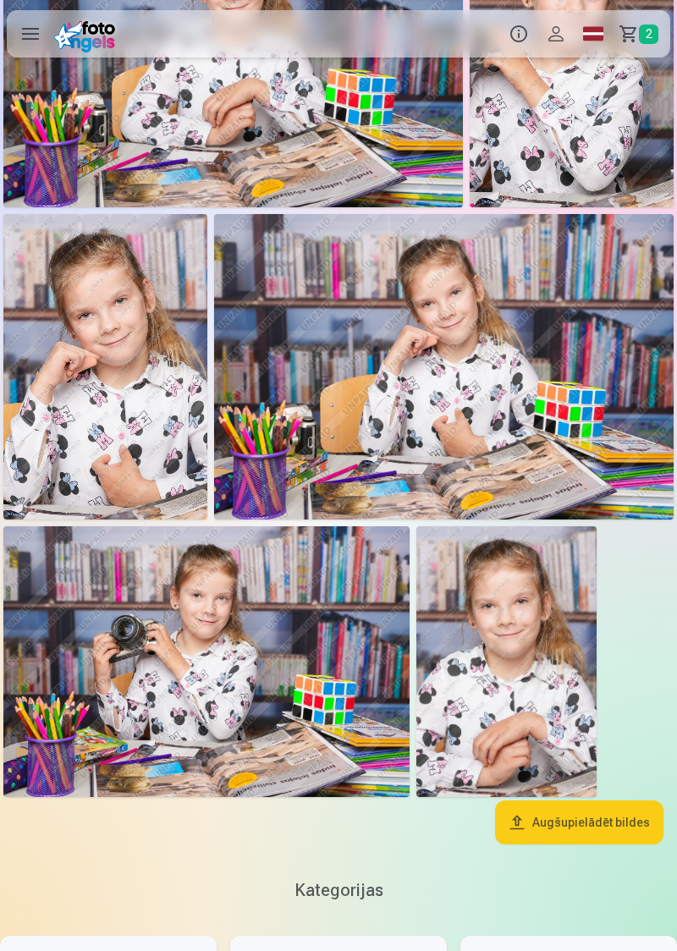
click at [319, 661] on img at bounding box center [206, 661] width 406 height 271
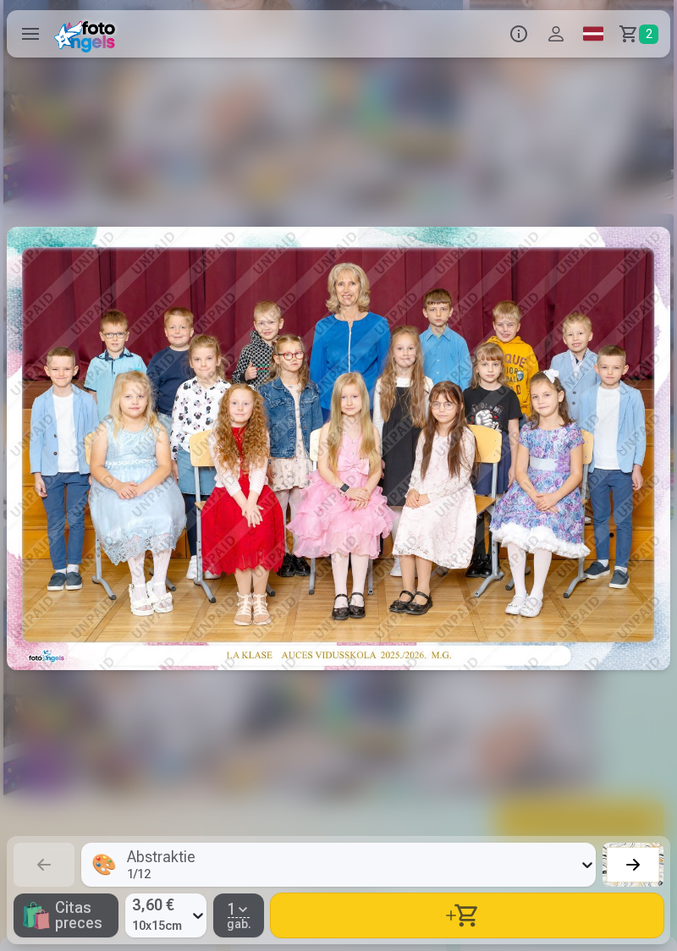
scroll to position [0, 15563]
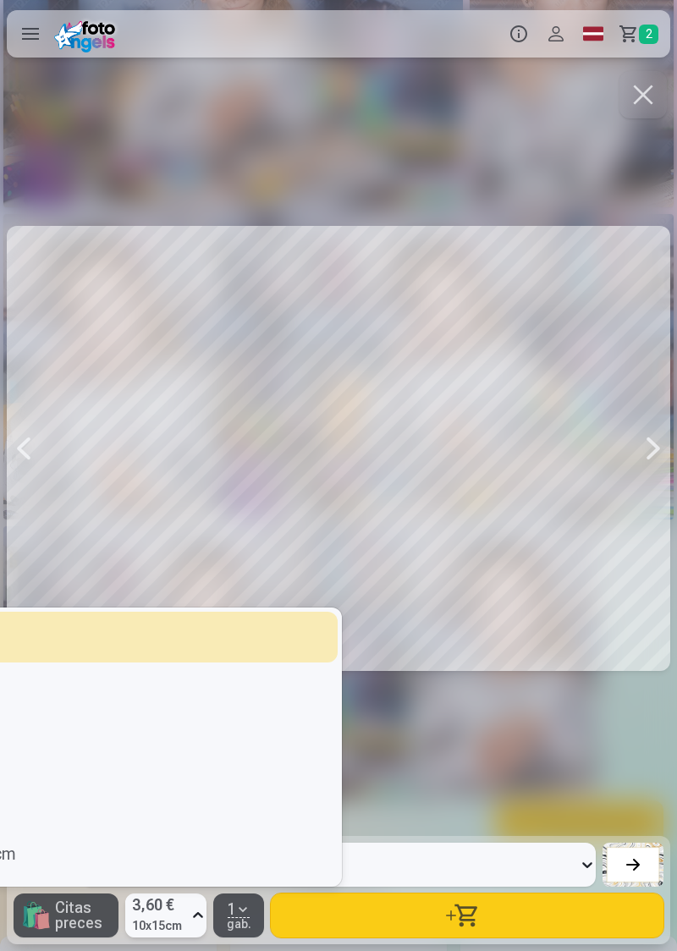
click at [464, 937] on button "button" at bounding box center [467, 915] width 392 height 44
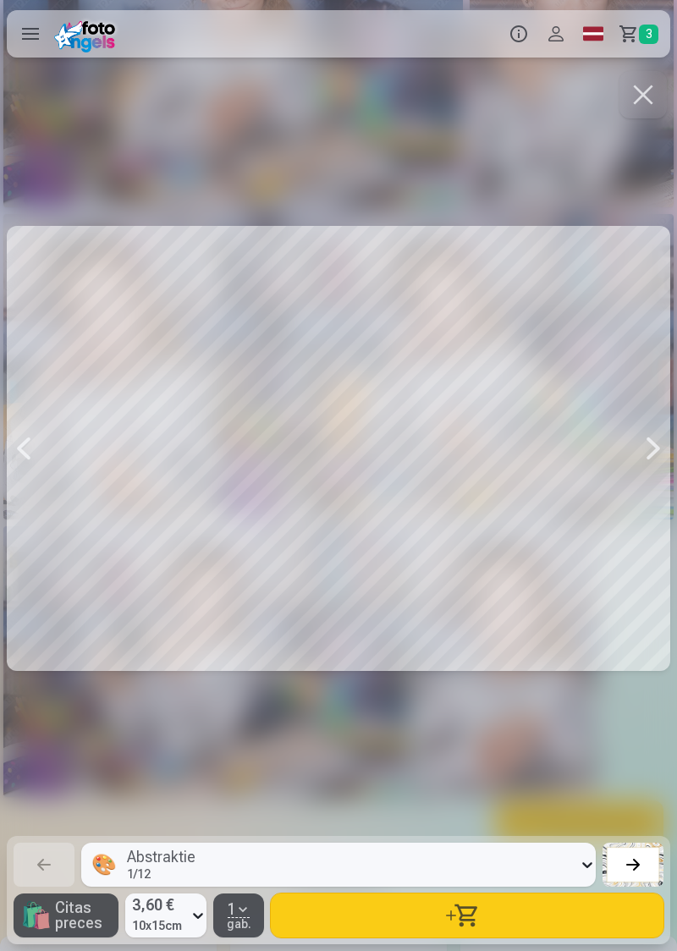
click at [641, 41] on span "3" at bounding box center [648, 34] width 19 height 19
